Goal: Task Accomplishment & Management: Use online tool/utility

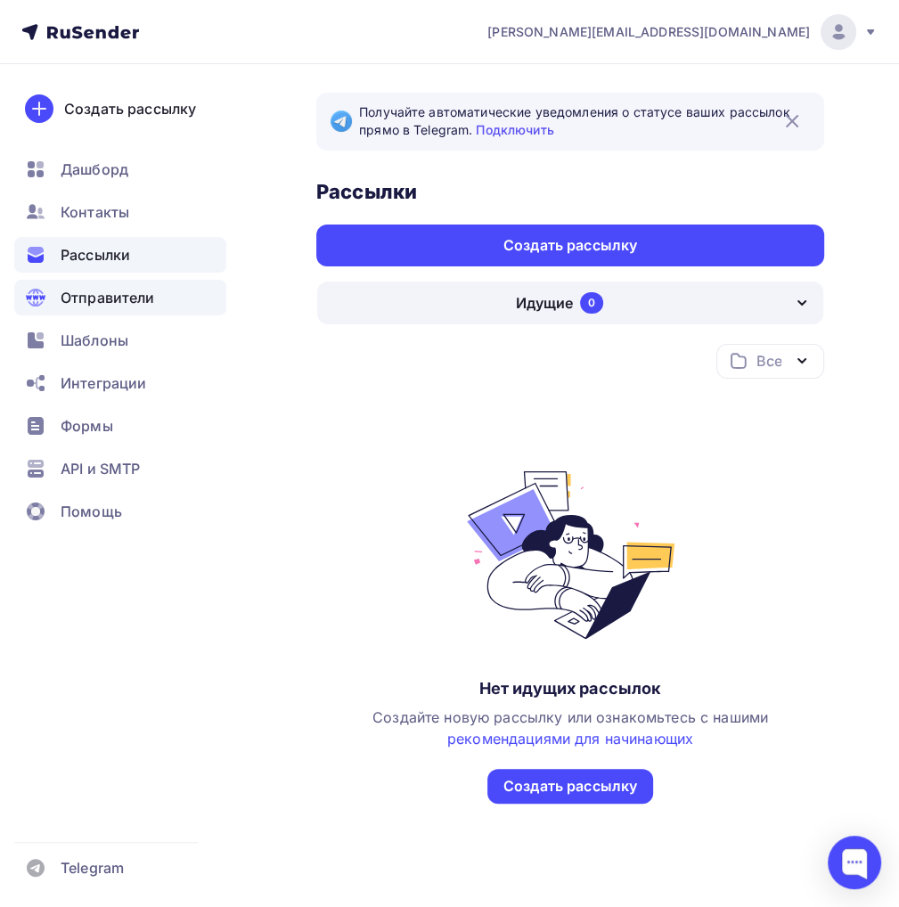
click at [128, 293] on span "Отправители" at bounding box center [108, 297] width 94 height 21
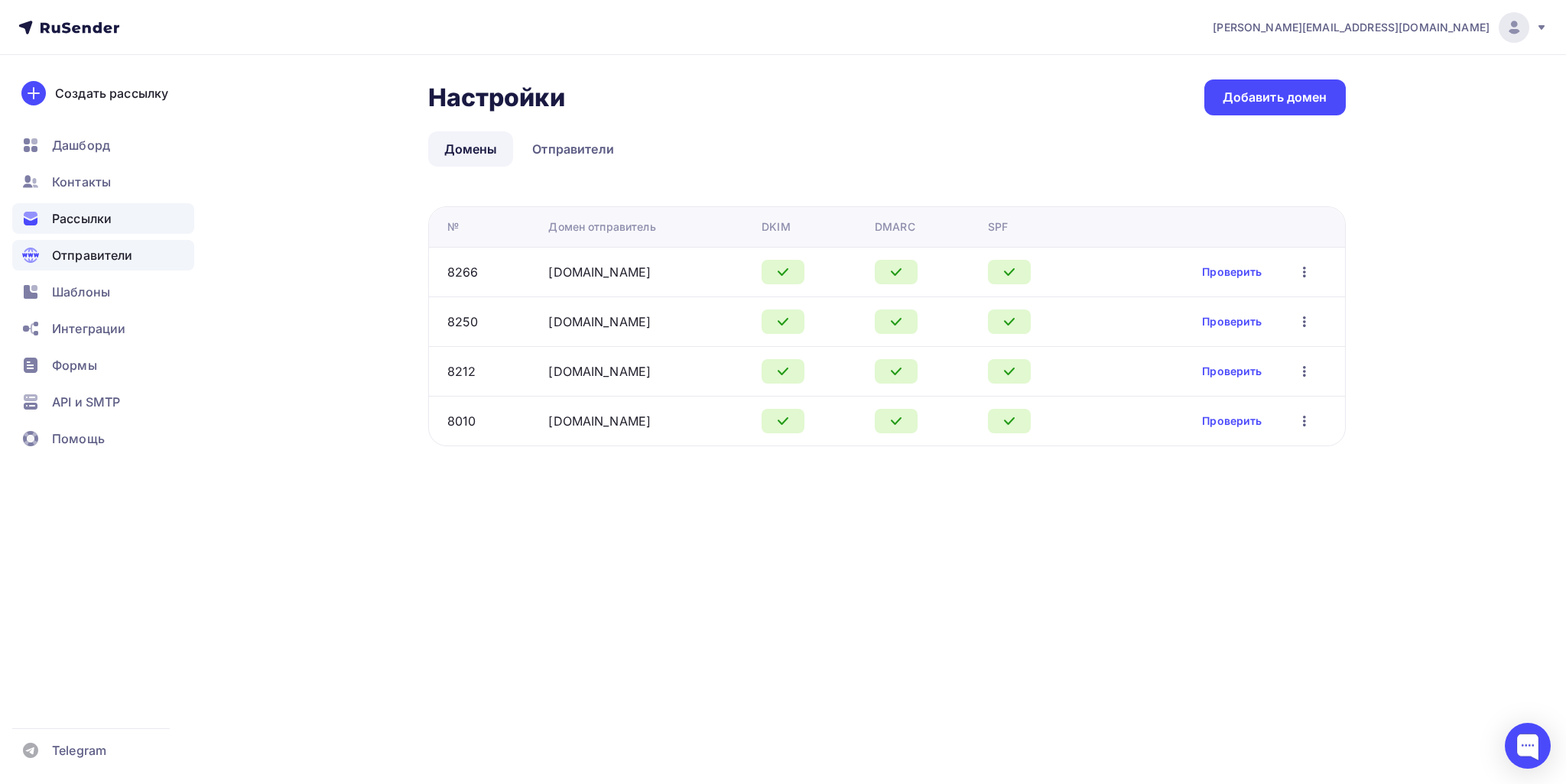
click at [70, 204] on div "Рассылки" at bounding box center [103, 219] width 182 height 31
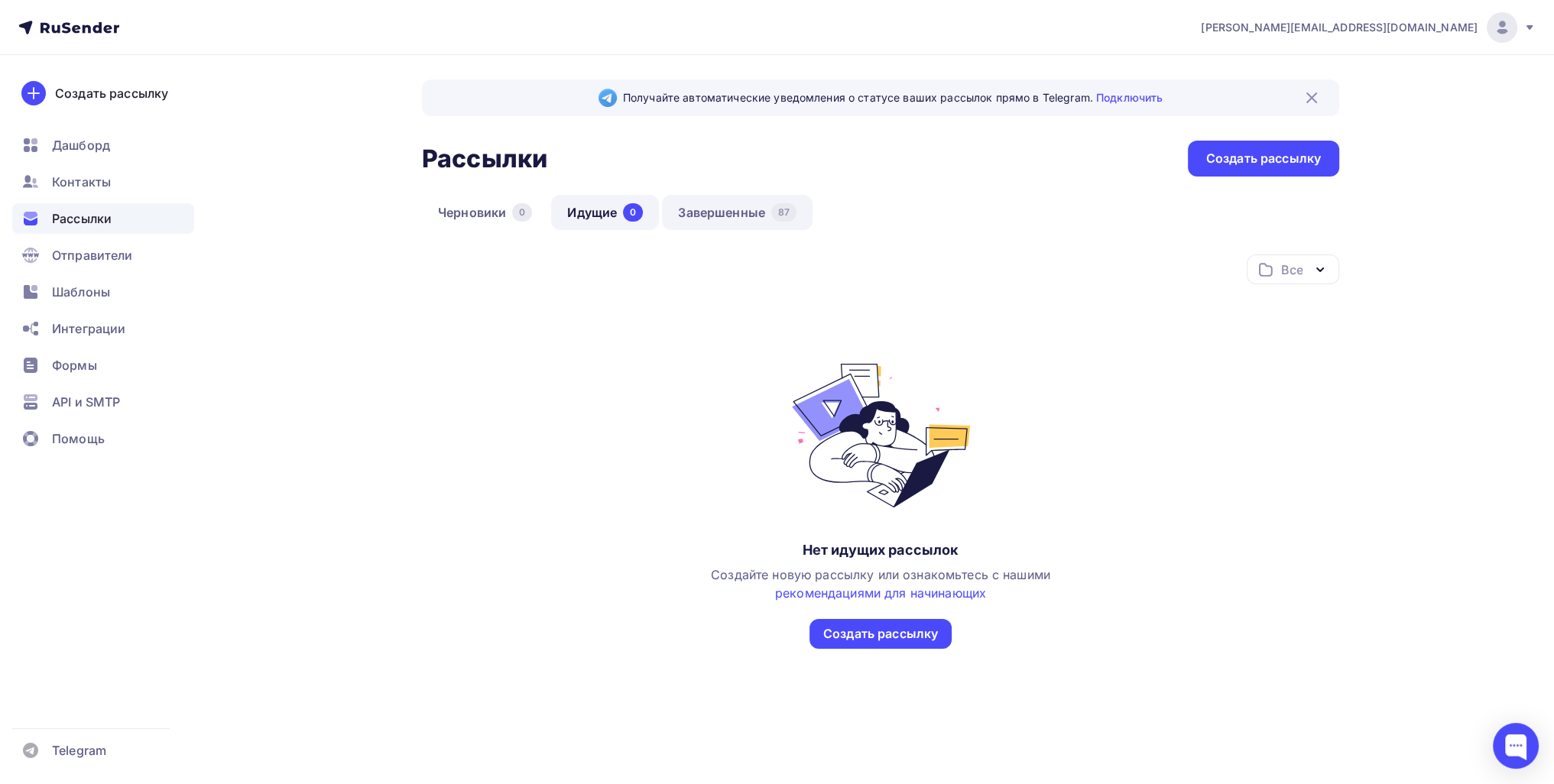
click at [745, 199] on link "Завершенные 87" at bounding box center [738, 212] width 151 height 35
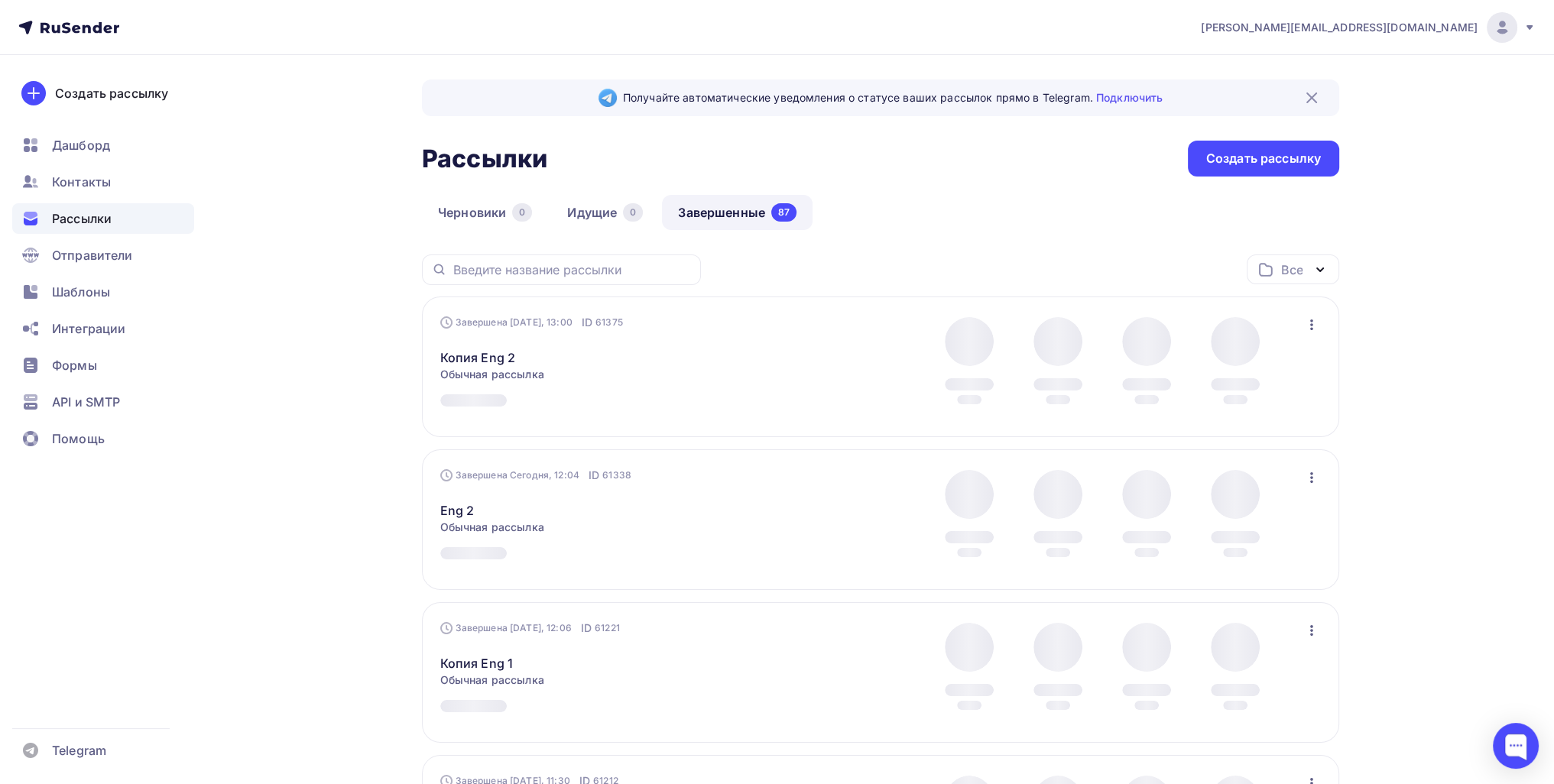
click at [782, 309] on div "Завершена [DATE], 13:00 ID 61375 Копия Eng 2 Статистика Обзор рассылки Копирова…" at bounding box center [880, 367] width 917 height 141
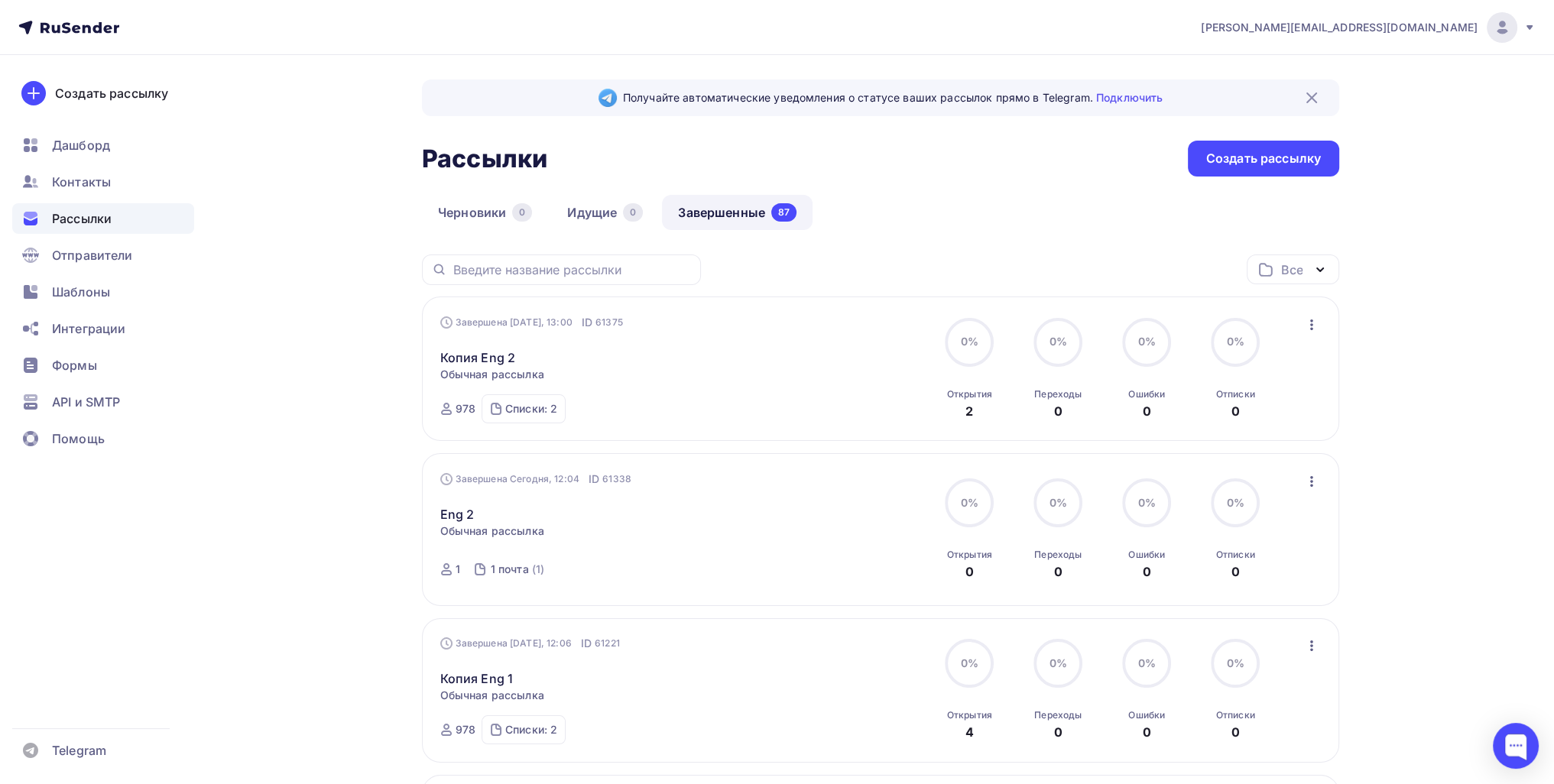
click at [782, 318] on icon "button" at bounding box center [1311, 324] width 18 height 18
click at [782, 435] on link "Копировать в новую" at bounding box center [1242, 425] width 175 height 31
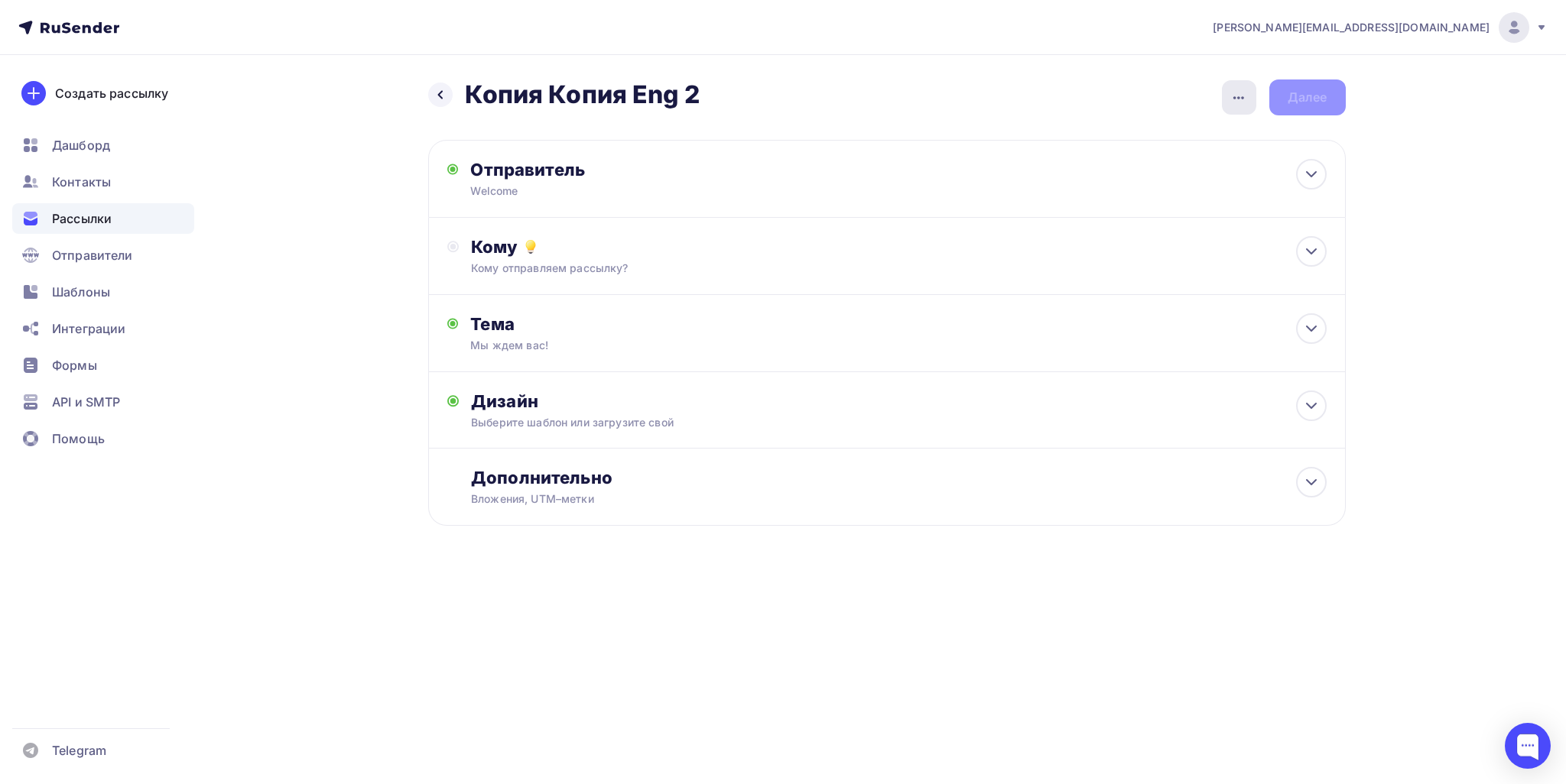
click at [782, 87] on div "button" at bounding box center [1239, 98] width 34 height 34
click at [782, 178] on div "Переименовать рассылку" at bounding box center [1157, 174] width 190 height 18
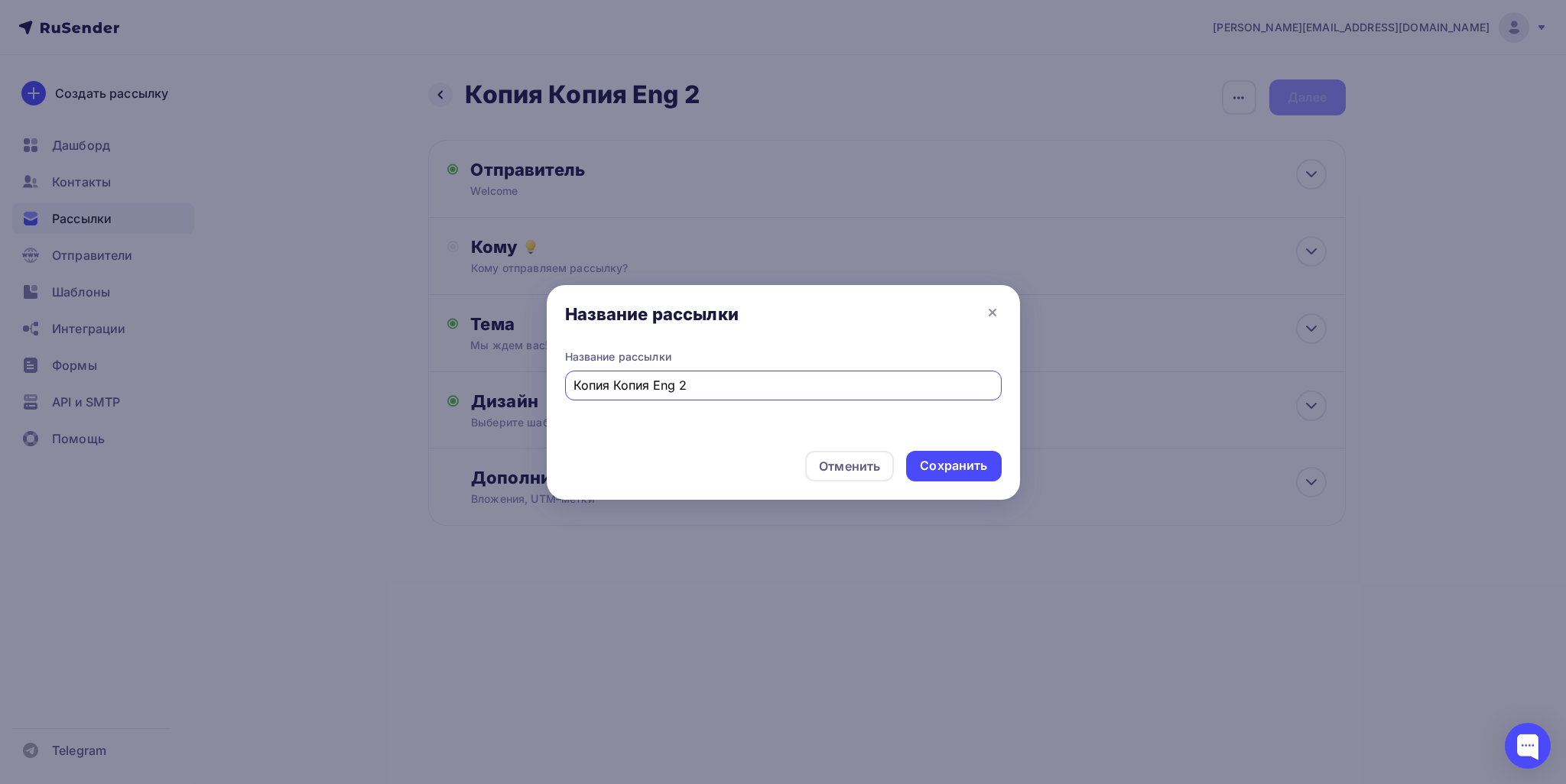
drag, startPoint x: 649, startPoint y: 389, endPoint x: 676, endPoint y: 404, distance: 30.9
click at [422, 389] on div "Название рассылки Название рассылки Копия Копия Eng 2 Отменить Сохранить" at bounding box center [783, 392] width 1566 height 784
drag, startPoint x: 572, startPoint y: 377, endPoint x: 493, endPoint y: 377, distance: 79.0
click at [487, 378] on div "Название рассылки Название рассылки Eng 2 Отменить Сохранить" at bounding box center [783, 392] width 1566 height 784
type input "Eng 2"
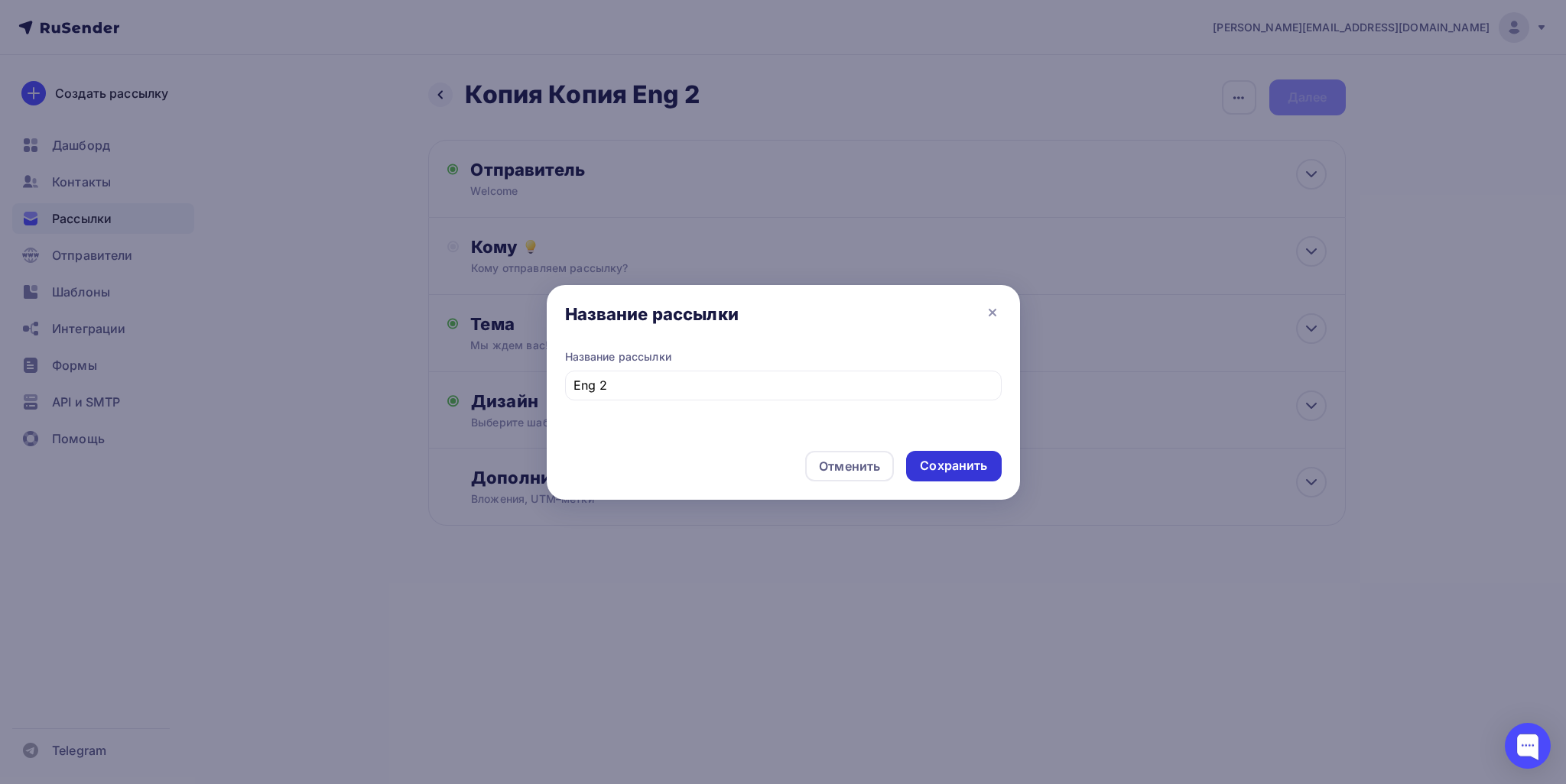
click at [782, 454] on div "Сохранить" at bounding box center [953, 467] width 94 height 31
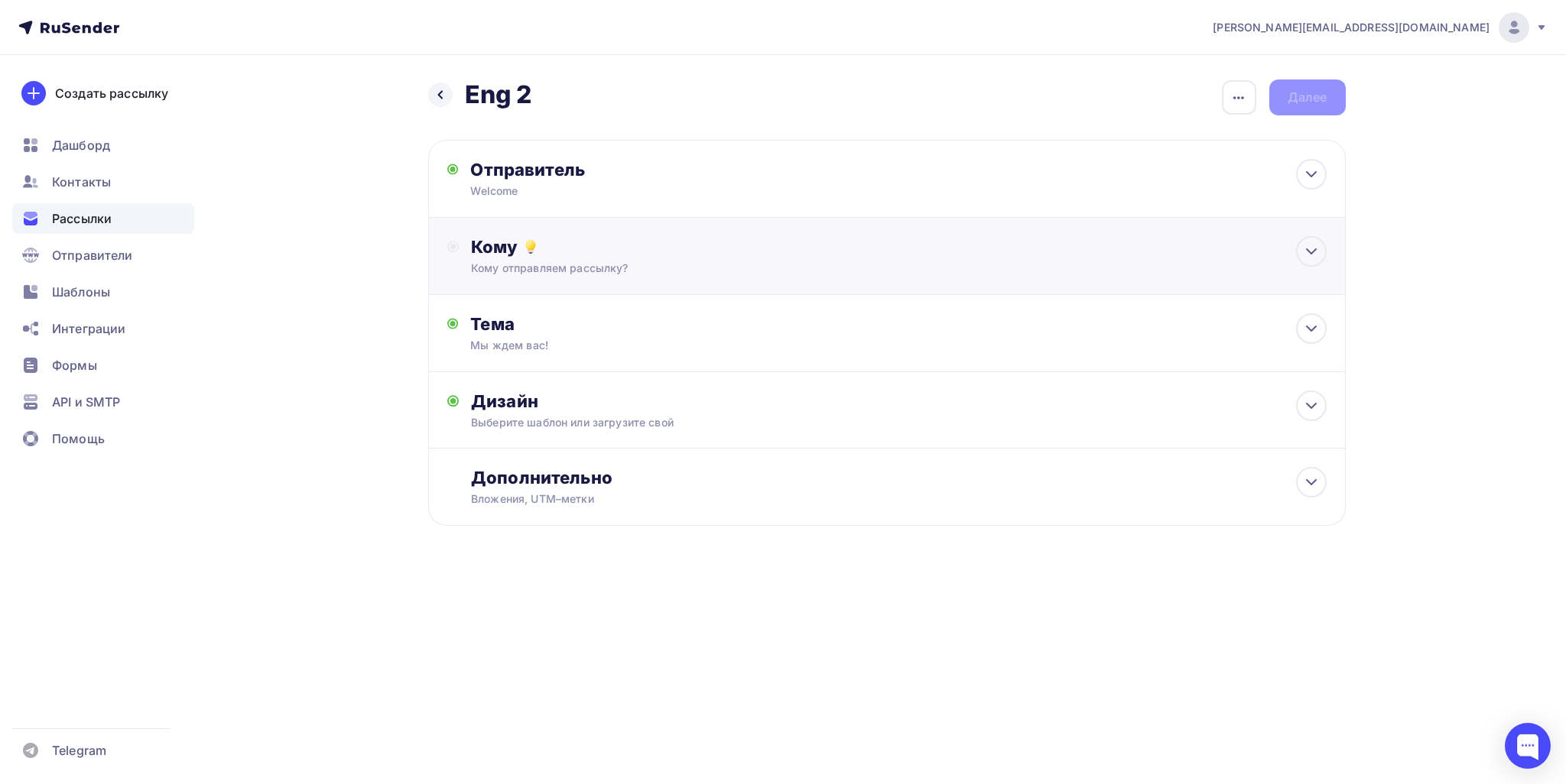
click at [782, 255] on div "Кому" at bounding box center [898, 246] width 855 height 21
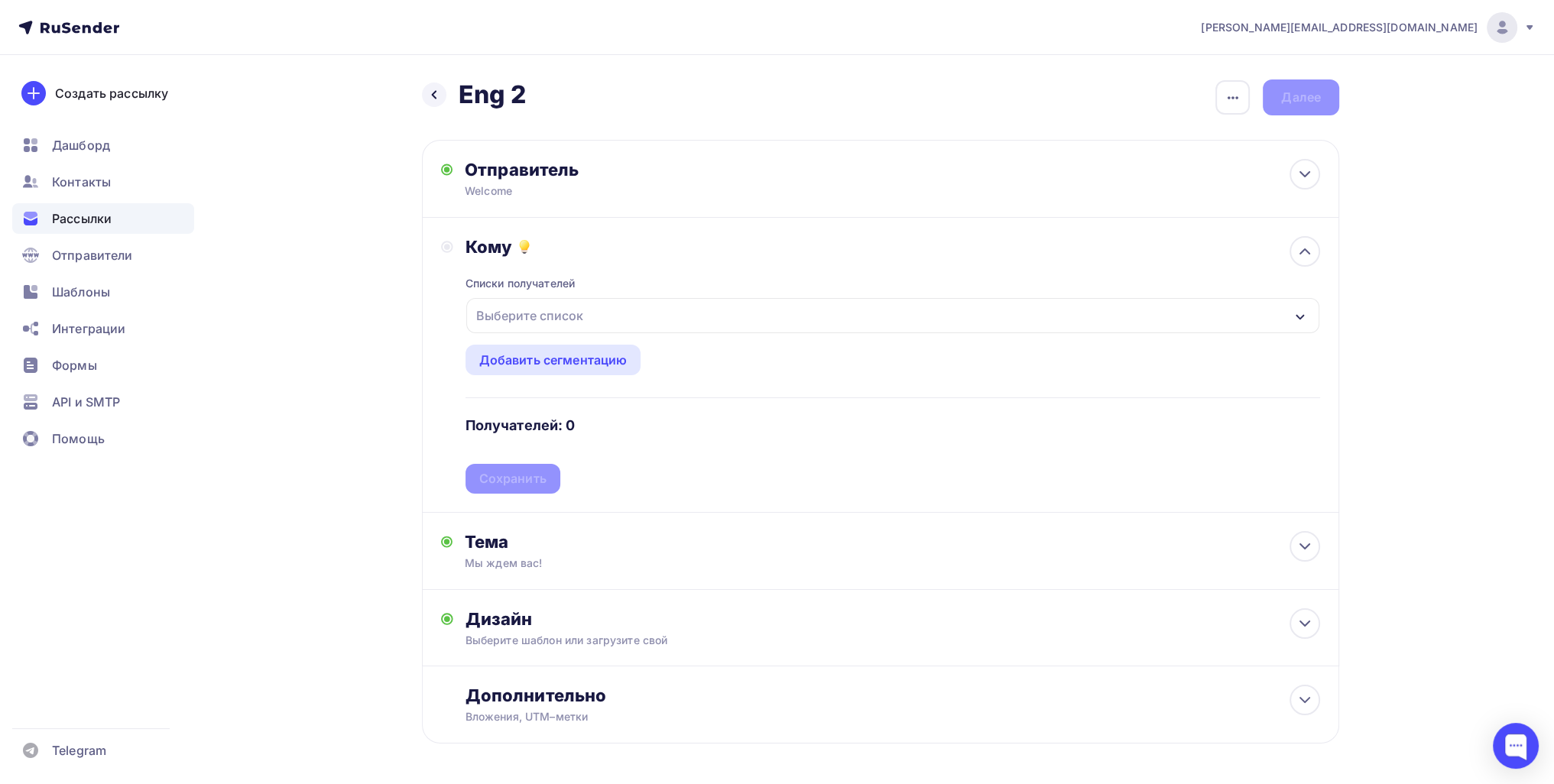
click at [600, 309] on div "Выберите список" at bounding box center [893, 315] width 853 height 35
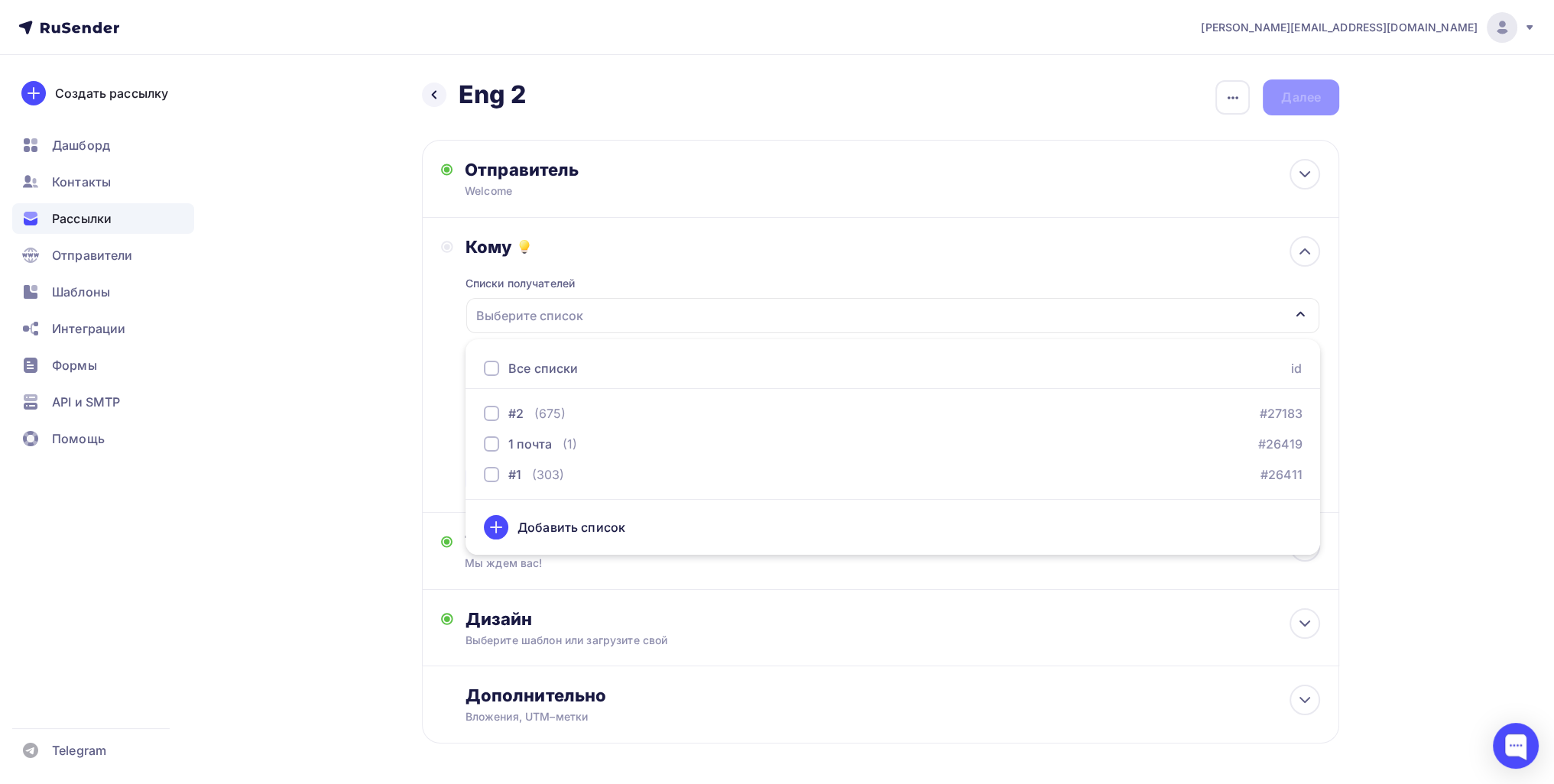
click at [292, 490] on div "Назад Eng 2 Eng 2 Закончить позже Переименовать рассылку Удалить Далее Отправит…" at bounding box center [777, 449] width 1253 height 787
